Goal: Information Seeking & Learning: Understand process/instructions

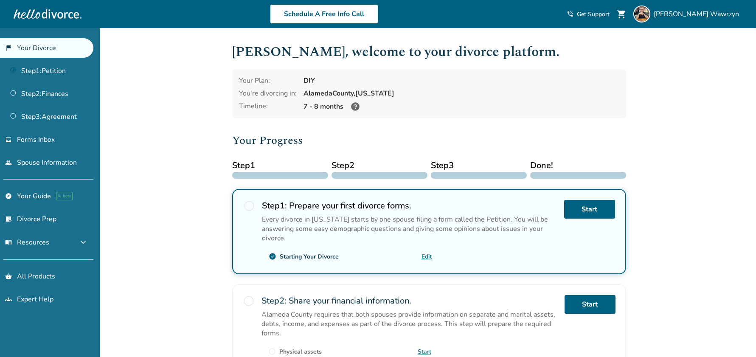
click at [41, 71] on link "Step 1 : Petition" at bounding box center [46, 71] width 93 height 20
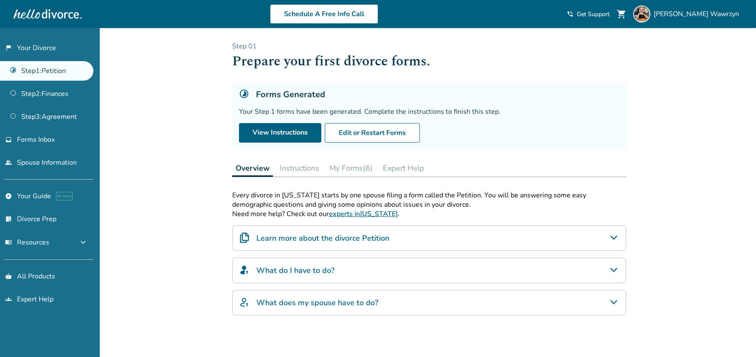
click at [352, 164] on button "My Forms (6)" at bounding box center [351, 168] width 50 height 17
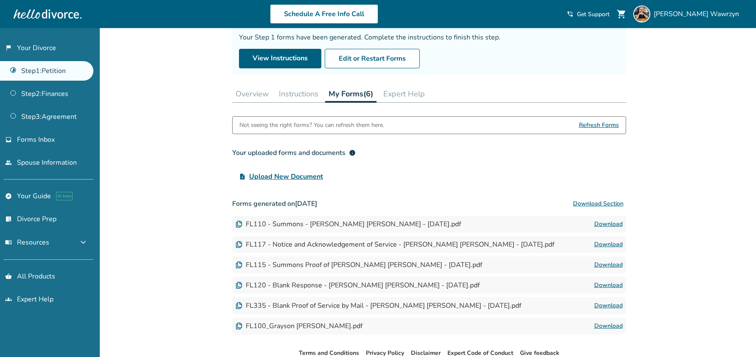
scroll to position [72, 0]
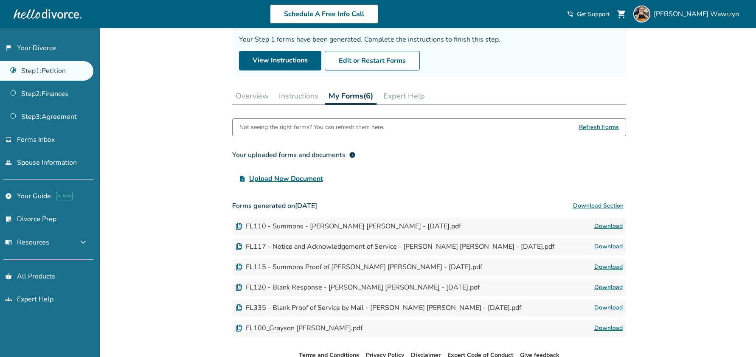
click at [297, 100] on button "Instructions" at bounding box center [299, 95] width 46 height 17
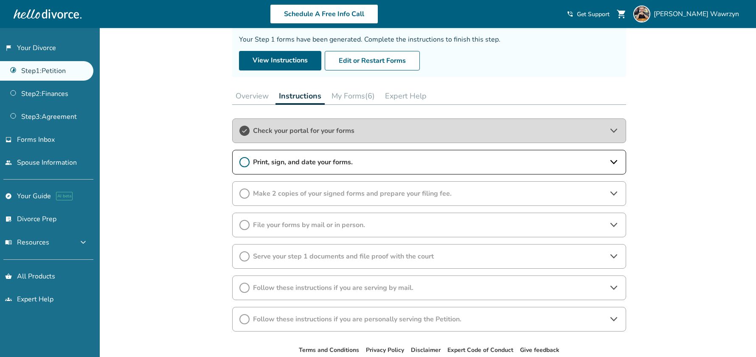
click at [294, 156] on div "Print, sign, and date your forms." at bounding box center [429, 162] width 394 height 25
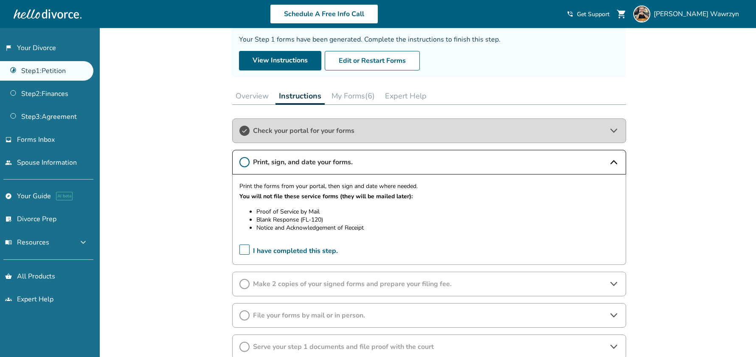
click at [314, 285] on span "Make 2 copies of your signed forms and prepare your filing fee." at bounding box center [429, 283] width 353 height 9
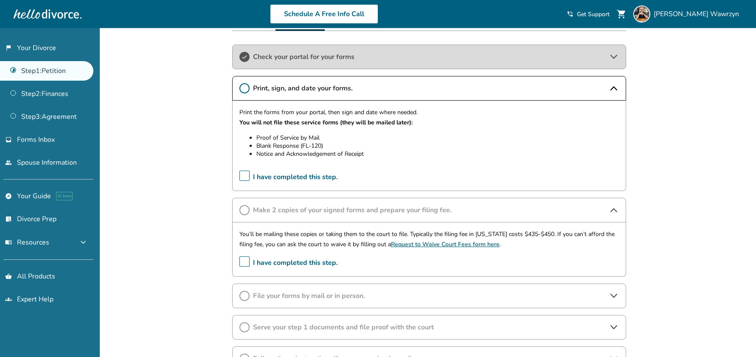
scroll to position [168, 0]
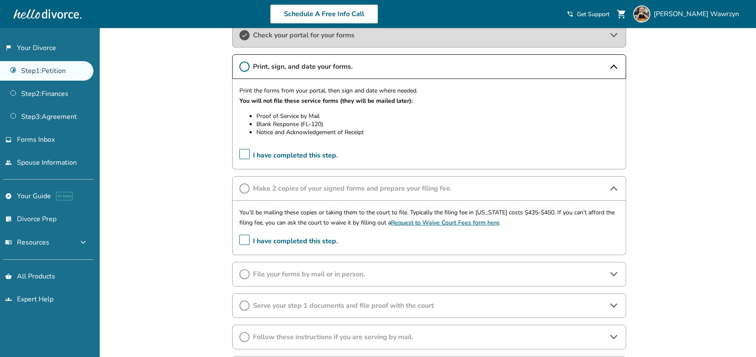
click at [307, 276] on span "File your forms by mail or in person." at bounding box center [429, 274] width 353 height 9
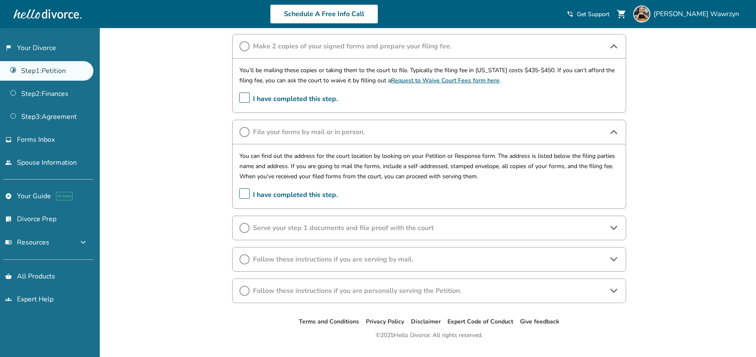
scroll to position [309, 0]
click at [334, 228] on span "Serve your step 1 documents and file proof with the court" at bounding box center [429, 228] width 353 height 9
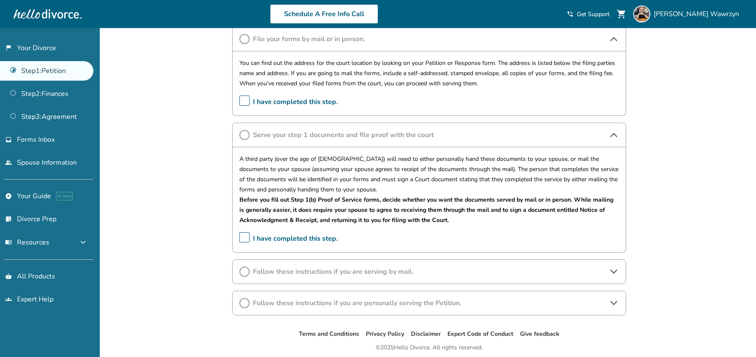
scroll to position [428, 0]
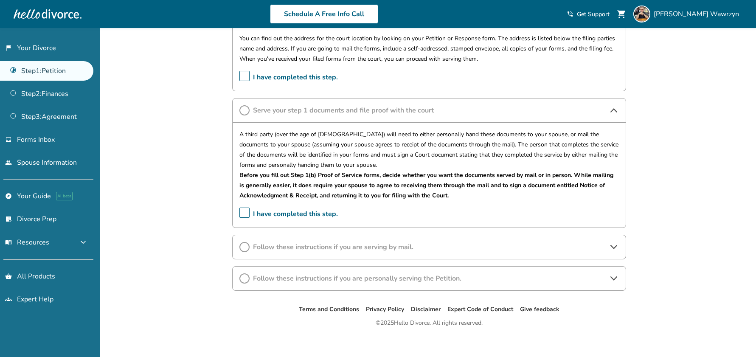
click at [322, 253] on div "Follow these instructions if you are serving by mail." at bounding box center [429, 247] width 394 height 25
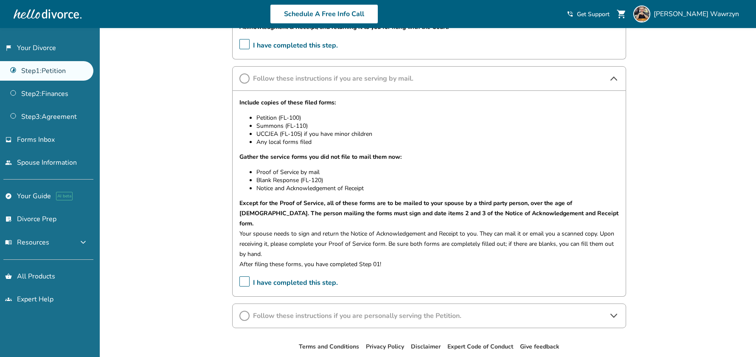
scroll to position [630, 0]
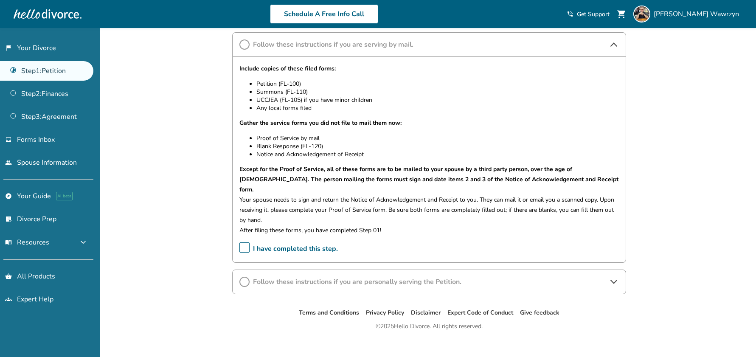
click at [300, 277] on span "Follow these instructions if you are personally serving the Petition." at bounding box center [429, 281] width 353 height 9
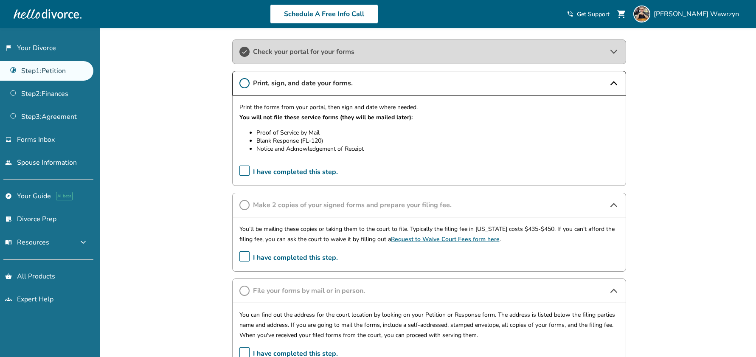
scroll to position [162, 0]
